Goal: Task Accomplishment & Management: Manage account settings

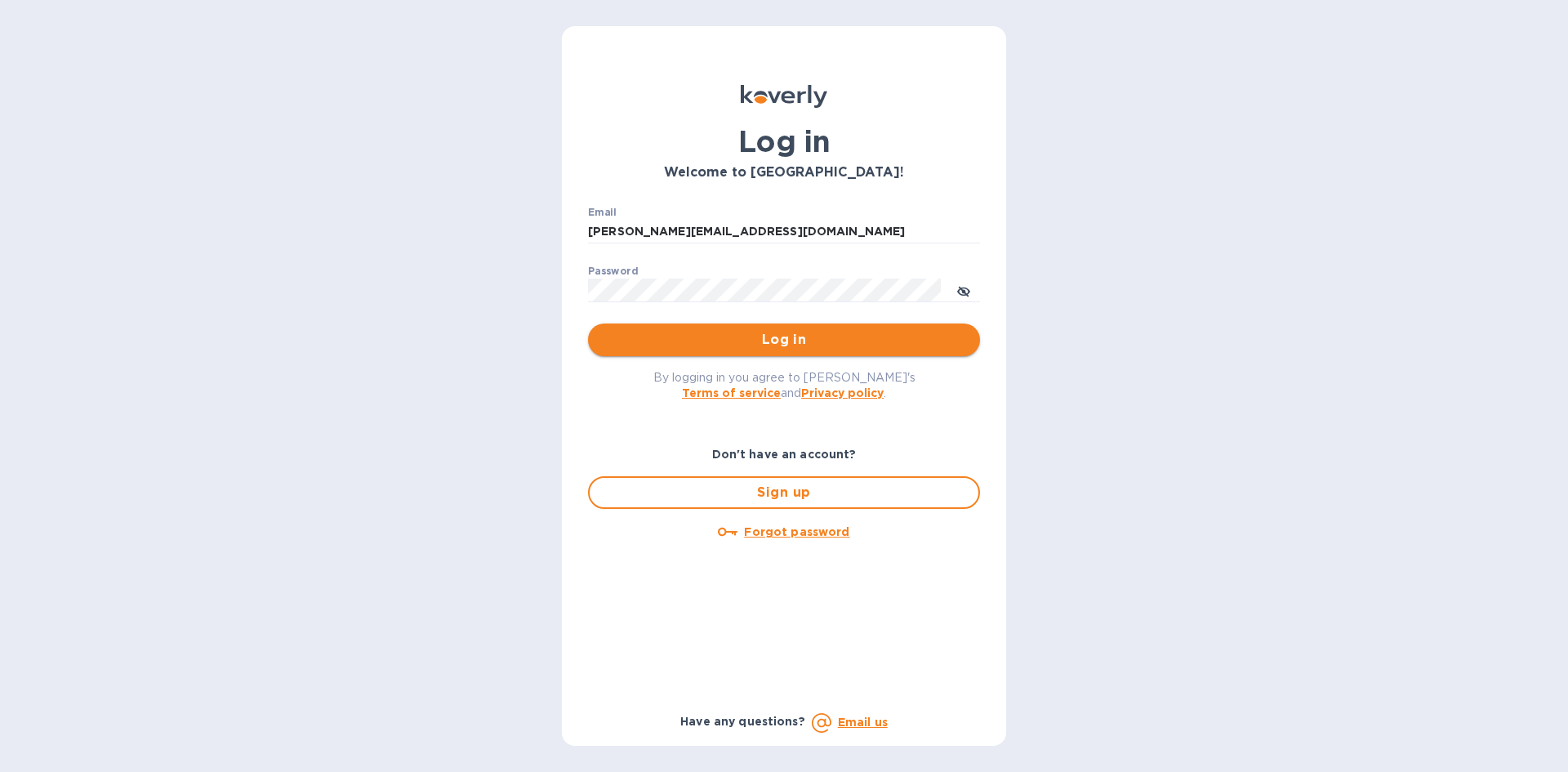
click at [771, 353] on button "Log in" at bounding box center [784, 339] width 392 height 33
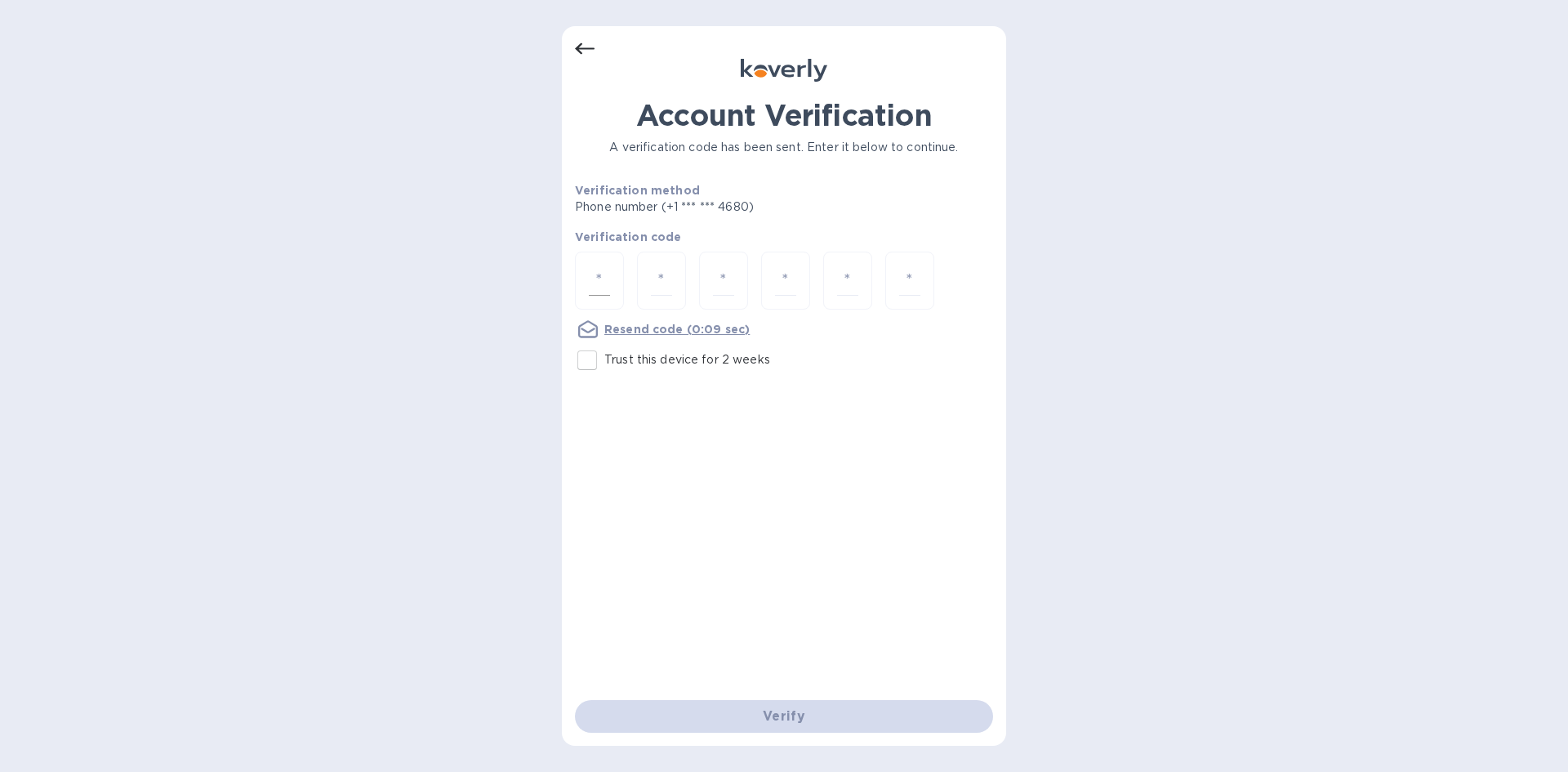
click at [595, 271] on input "number" at bounding box center [599, 280] width 21 height 30
type input "9"
type input "8"
type input "7"
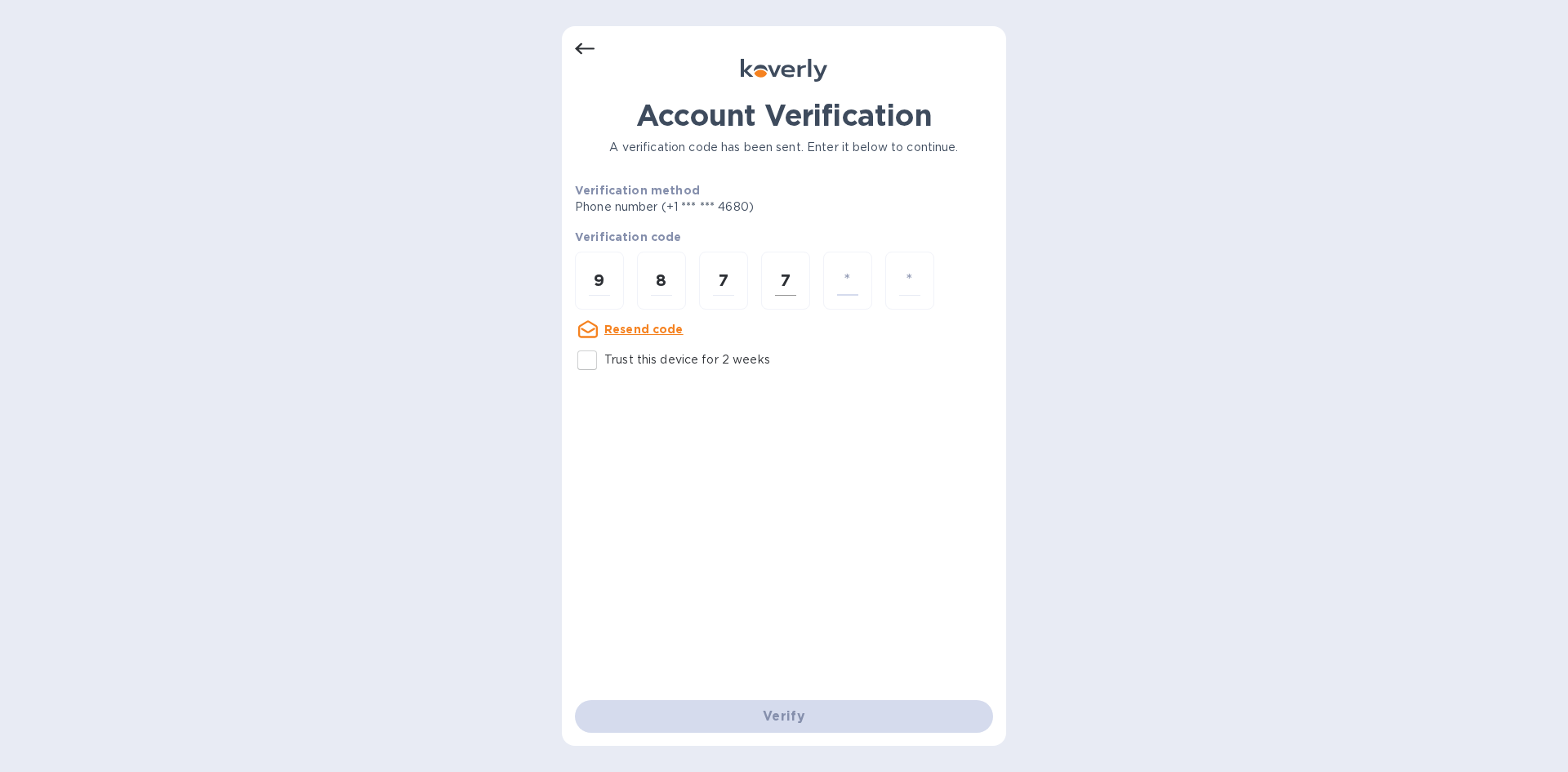
type input "1"
type input "2"
